Goal: Task Accomplishment & Management: Complete application form

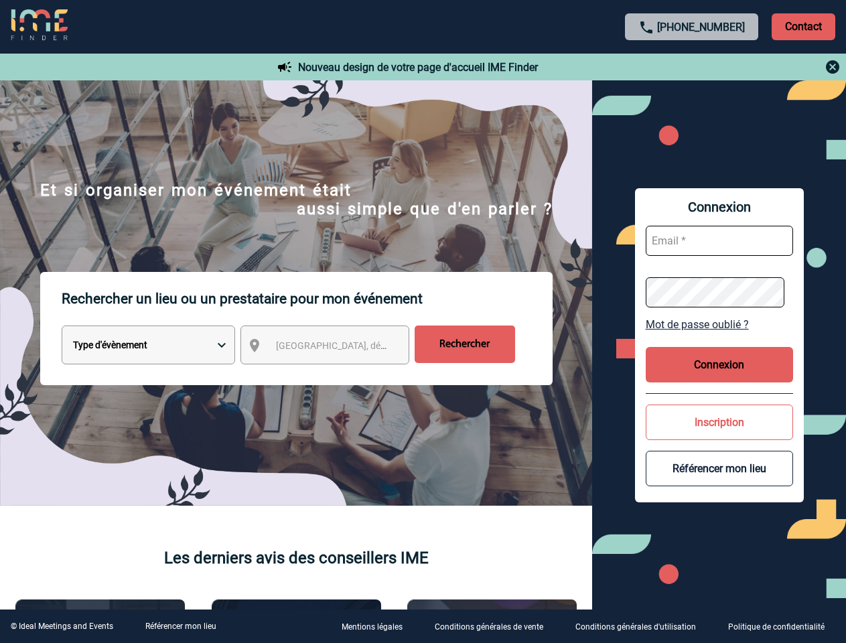
click at [423, 322] on p "Rechercher un lieu ou un prestataire pour mon événement" at bounding box center [307, 299] width 491 height 54
click at [803, 26] on p "Contact" at bounding box center [804, 26] width 64 height 27
click at [692, 67] on div at bounding box center [692, 67] width 298 height 16
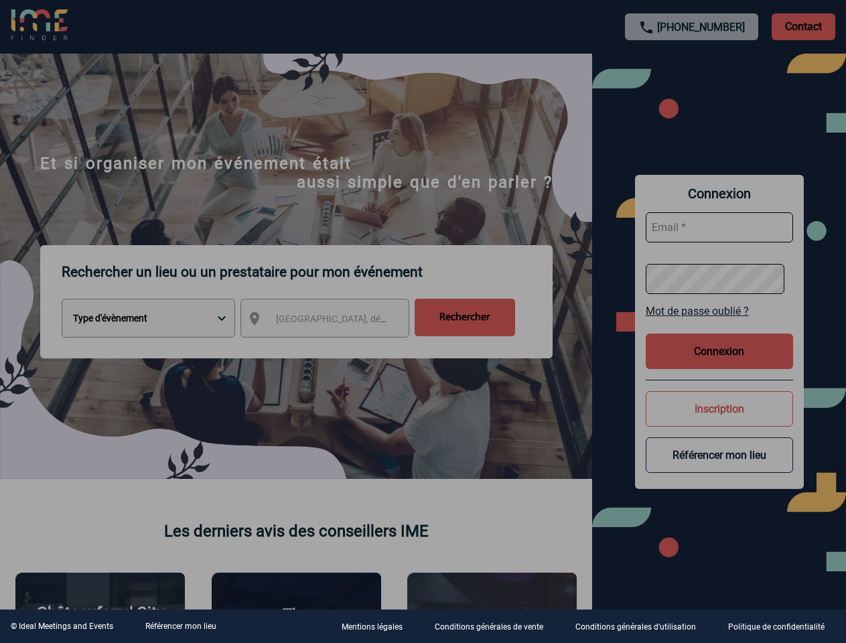
click at [337, 348] on div at bounding box center [423, 321] width 846 height 643
click at [720, 324] on div at bounding box center [423, 321] width 846 height 643
click at [720, 364] on div at bounding box center [423, 321] width 846 height 643
click at [720, 422] on div at bounding box center [423, 321] width 846 height 643
click at [720, 468] on div at bounding box center [423, 321] width 846 height 643
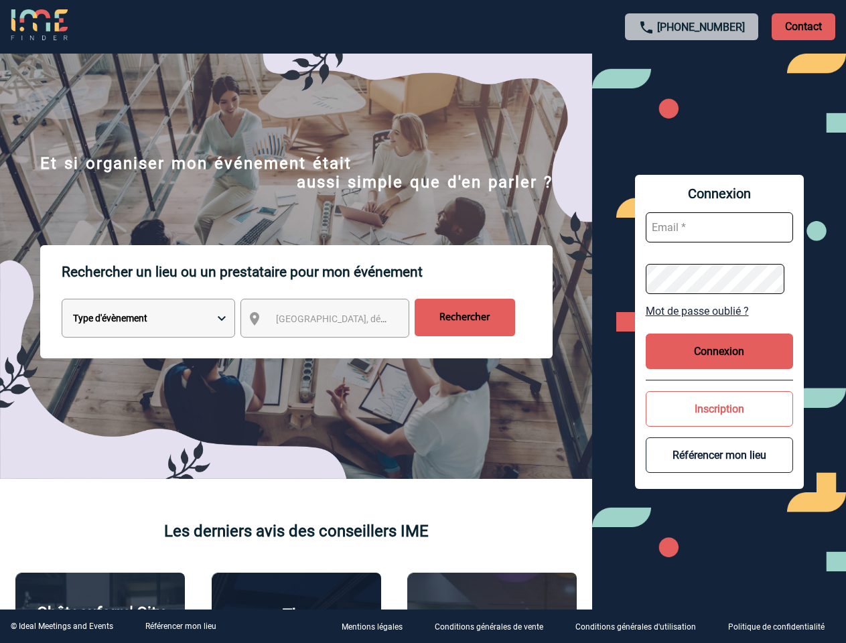
click at [180, 626] on link "Référencer mon lieu" at bounding box center [180, 626] width 71 height 9
